Goal: Find specific page/section: Find specific page/section

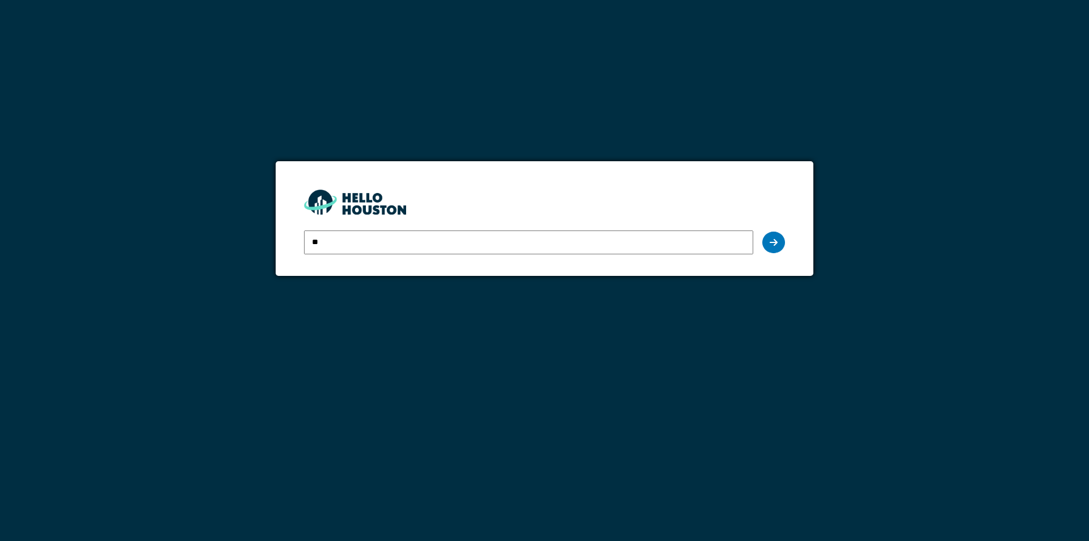
type input "**********"
click at [775, 243] on icon at bounding box center [774, 242] width 8 height 9
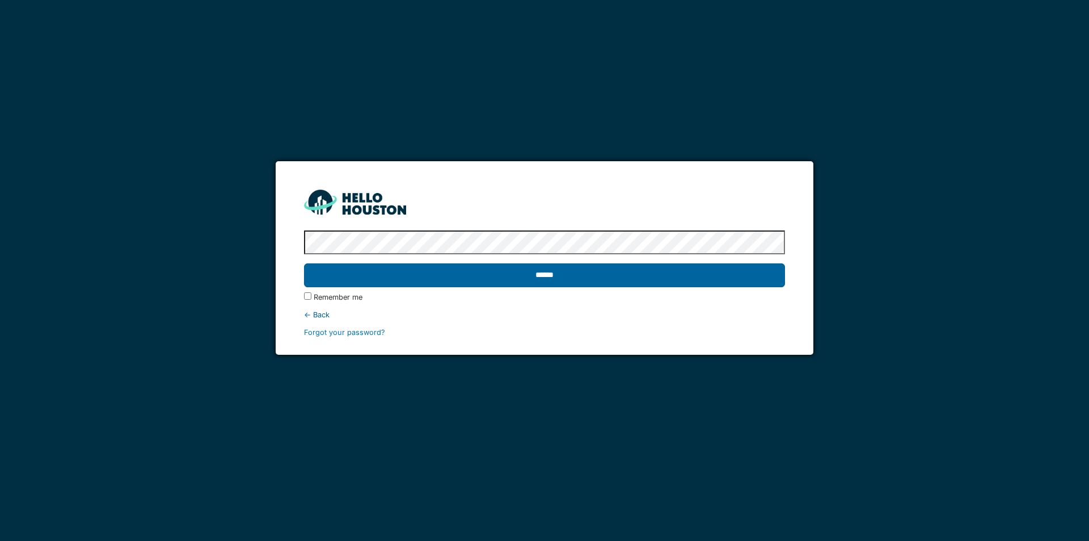
click at [546, 277] on input "******" at bounding box center [544, 275] width 481 height 24
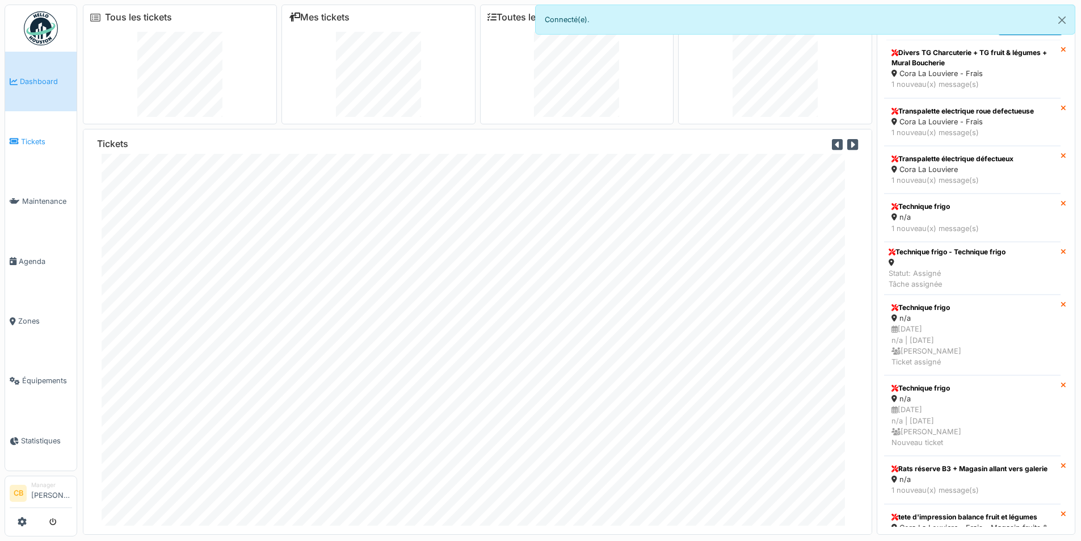
click at [33, 136] on span "Tickets" at bounding box center [46, 141] width 51 height 11
